Goal: Task Accomplishment & Management: Manage account settings

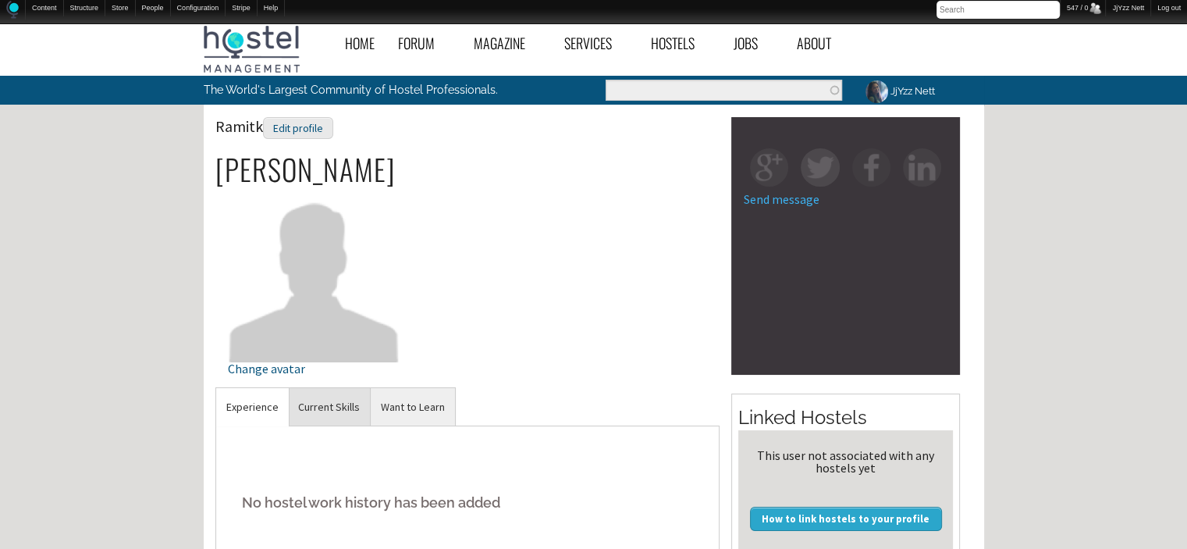
click at [318, 404] on link "Current Skills" at bounding box center [329, 407] width 82 height 38
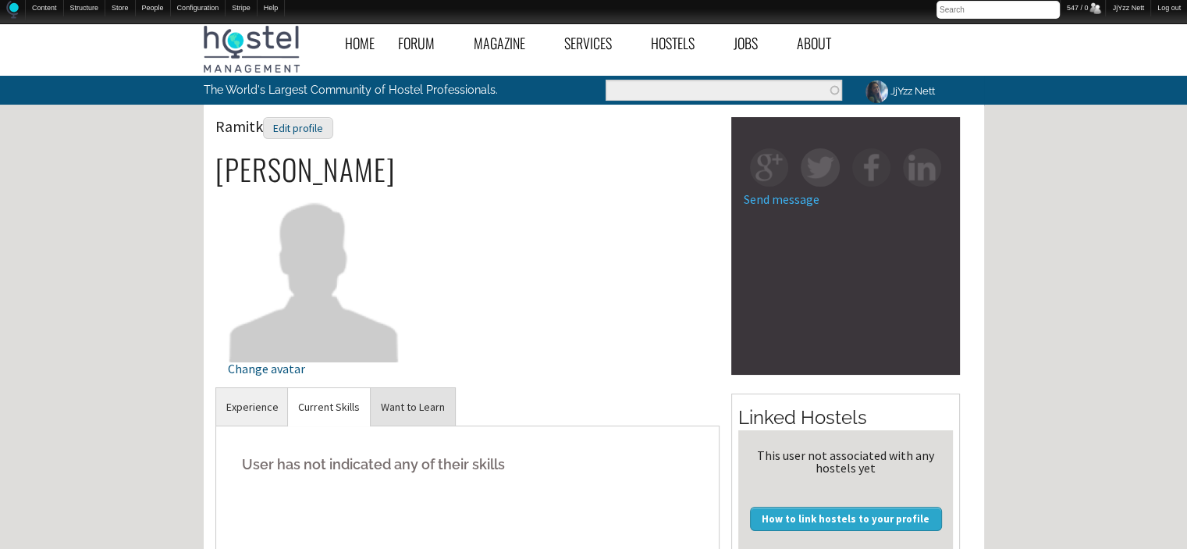
click at [411, 418] on link "Want to Learn" at bounding box center [413, 407] width 84 height 38
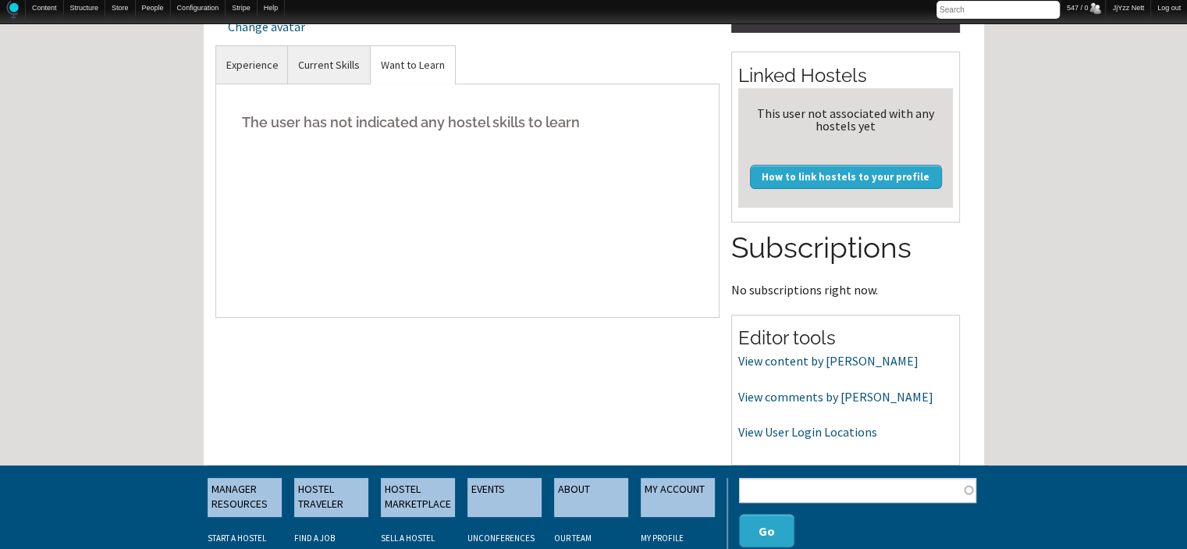
scroll to position [343, 0]
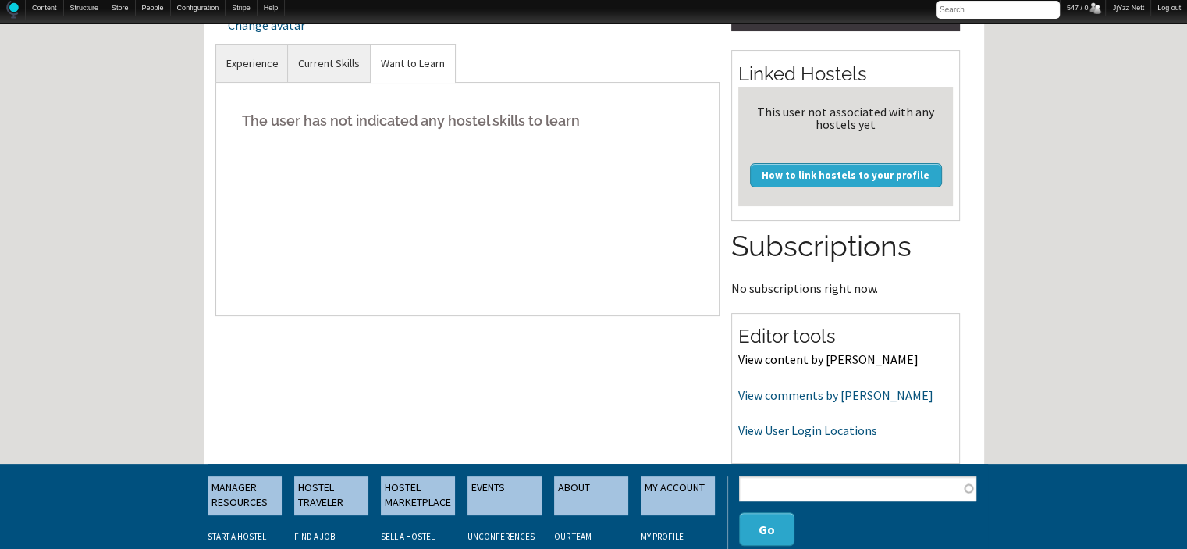
click at [785, 360] on link "View content by [PERSON_NAME]" at bounding box center [828, 359] width 180 height 16
click at [759, 396] on link "View comments by [PERSON_NAME]" at bounding box center [835, 395] width 195 height 16
click at [840, 393] on link "View comments by [PERSON_NAME]" at bounding box center [835, 395] width 195 height 16
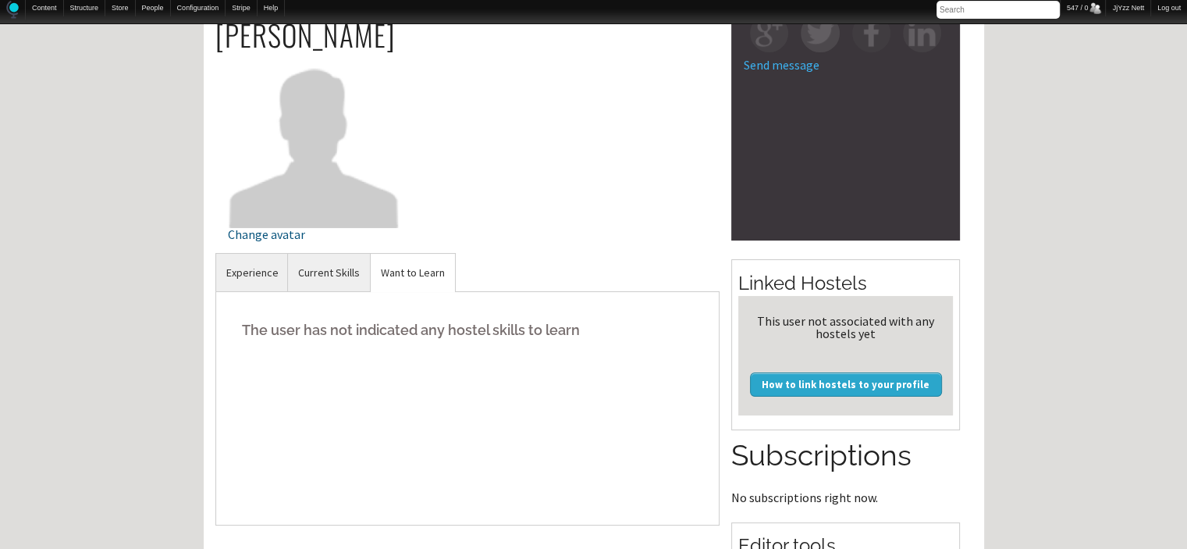
scroll to position [48, 0]
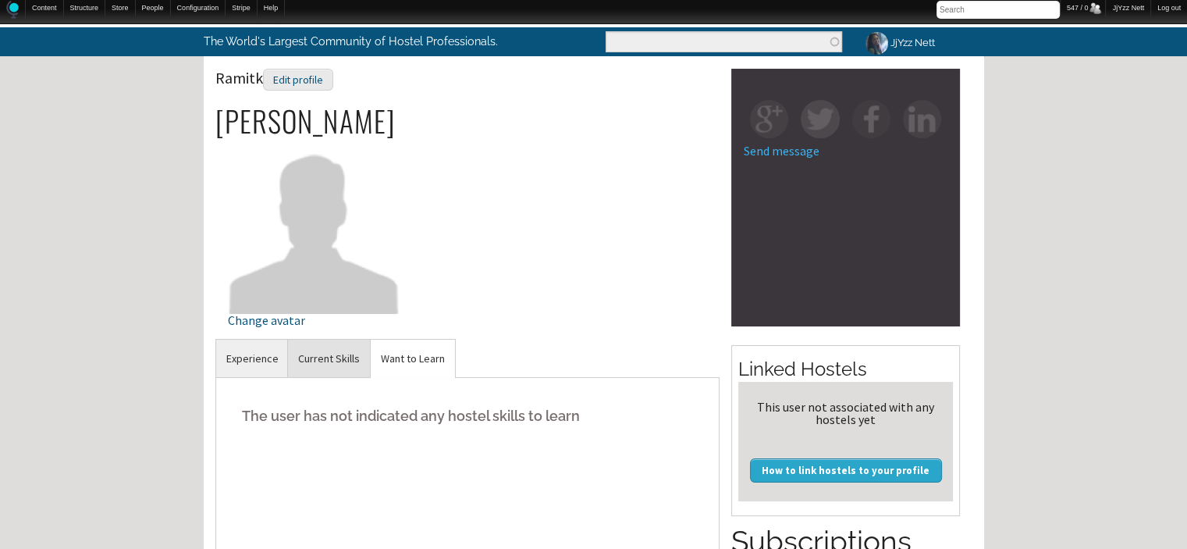
click at [300, 363] on link "Current Skills" at bounding box center [329, 358] width 82 height 38
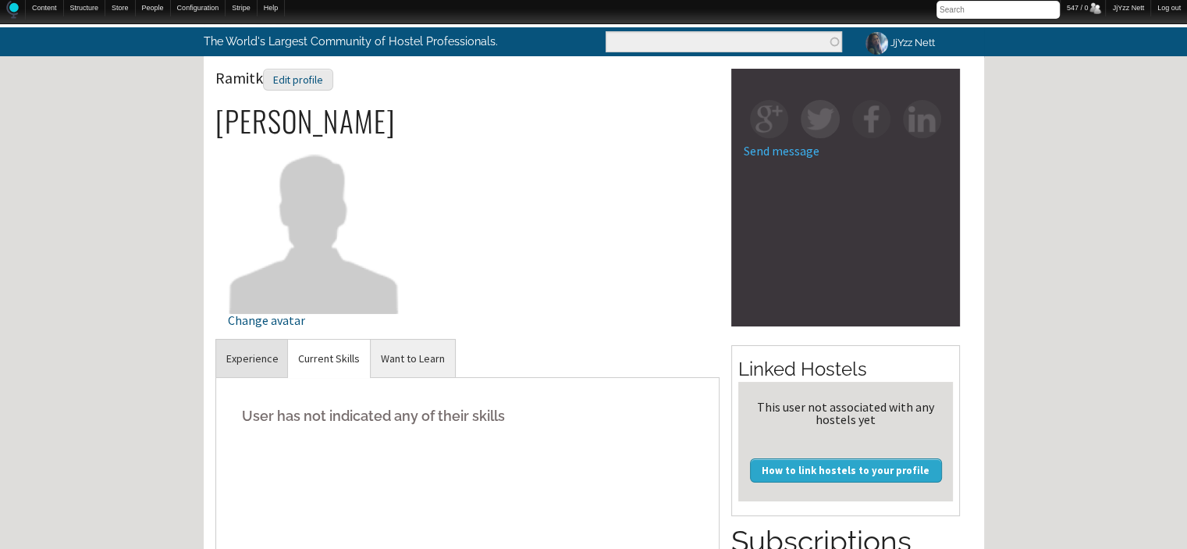
click at [255, 354] on link "Experience" at bounding box center [252, 358] width 73 height 38
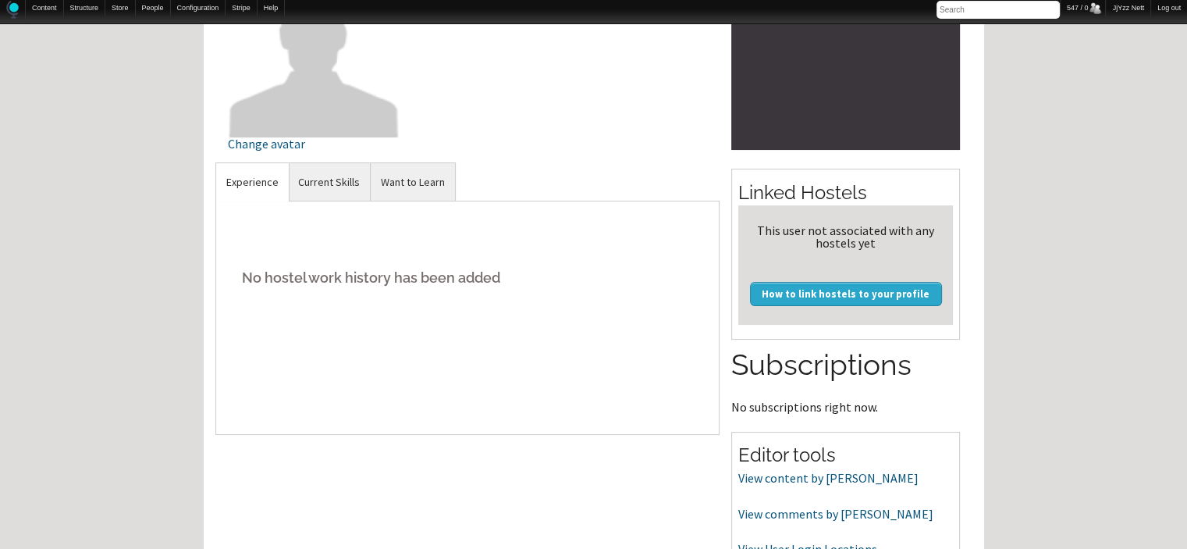
scroll to position [371, 0]
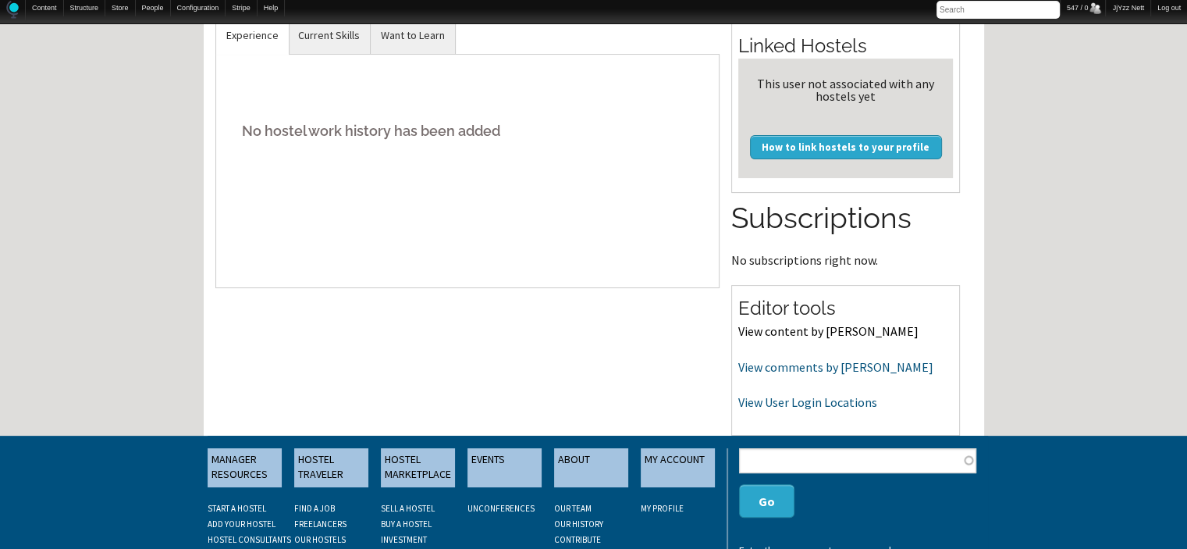
click at [785, 334] on link "View content by [PERSON_NAME]" at bounding box center [828, 331] width 180 height 16
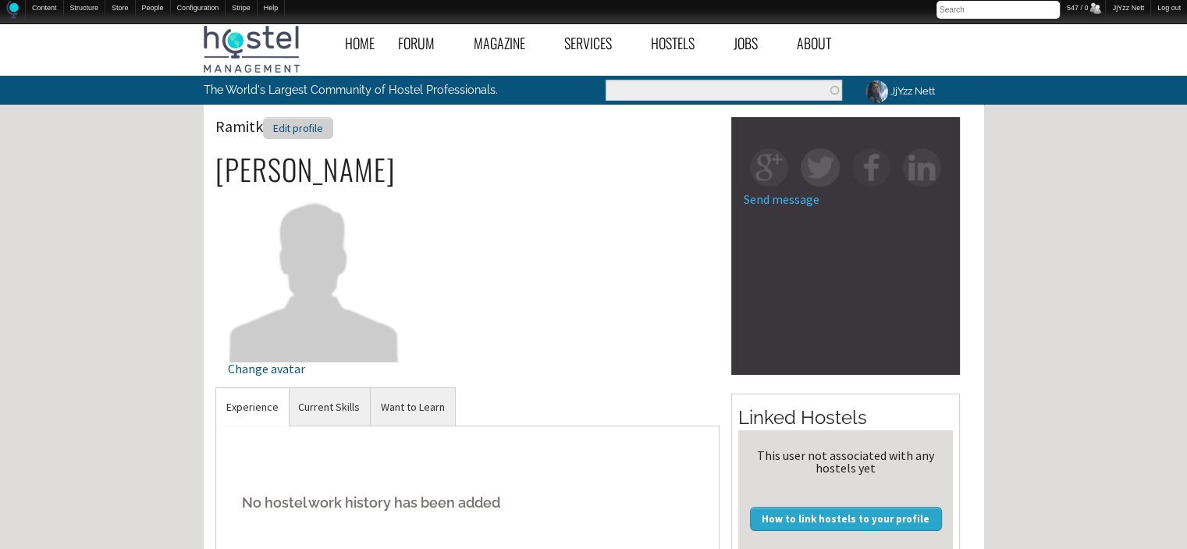
click at [294, 120] on div "Edit profile" at bounding box center [298, 128] width 70 height 23
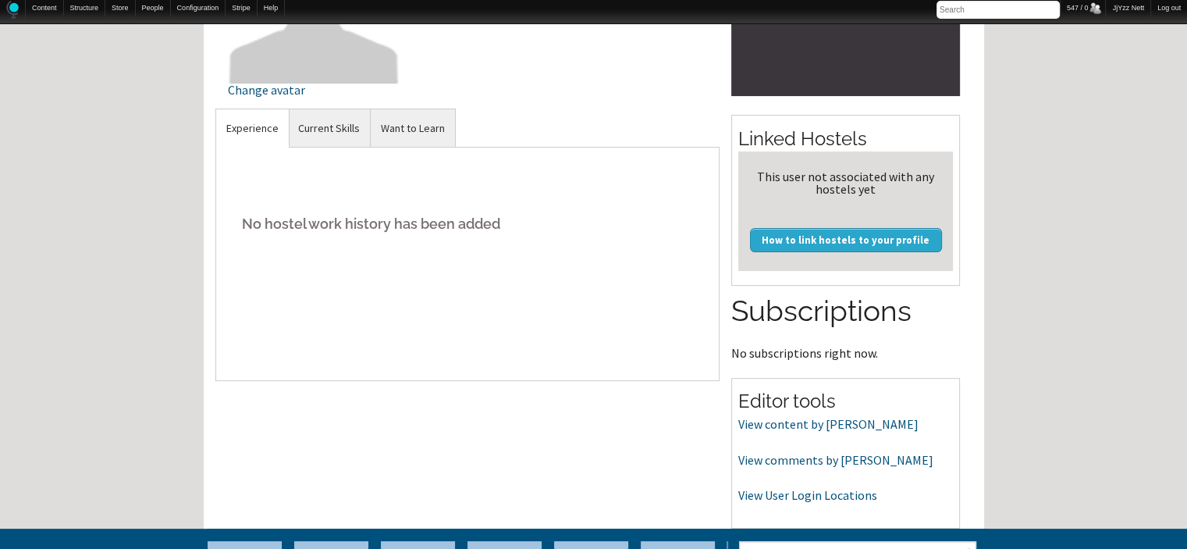
scroll to position [281, 0]
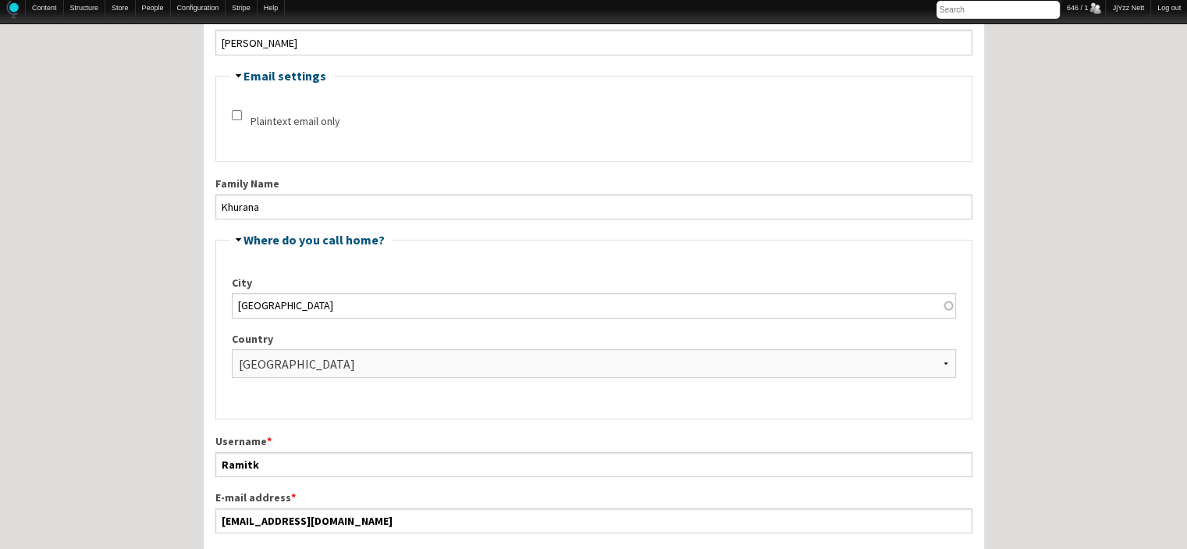
scroll to position [389, 0]
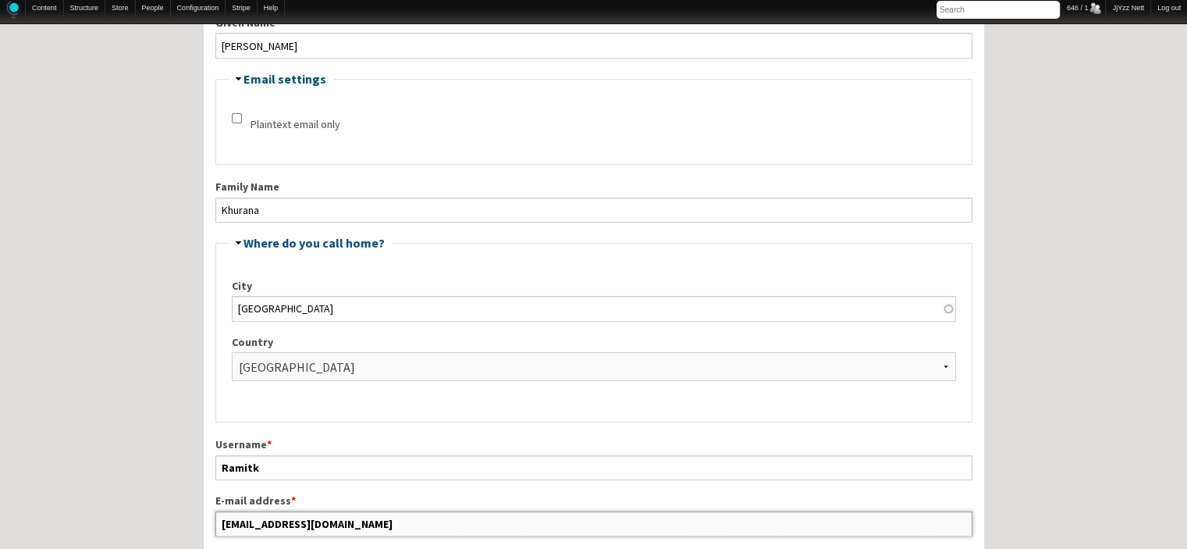
drag, startPoint x: 386, startPoint y: 524, endPoint x: 197, endPoint y: 502, distance: 190.9
